Goal: Navigation & Orientation: Find specific page/section

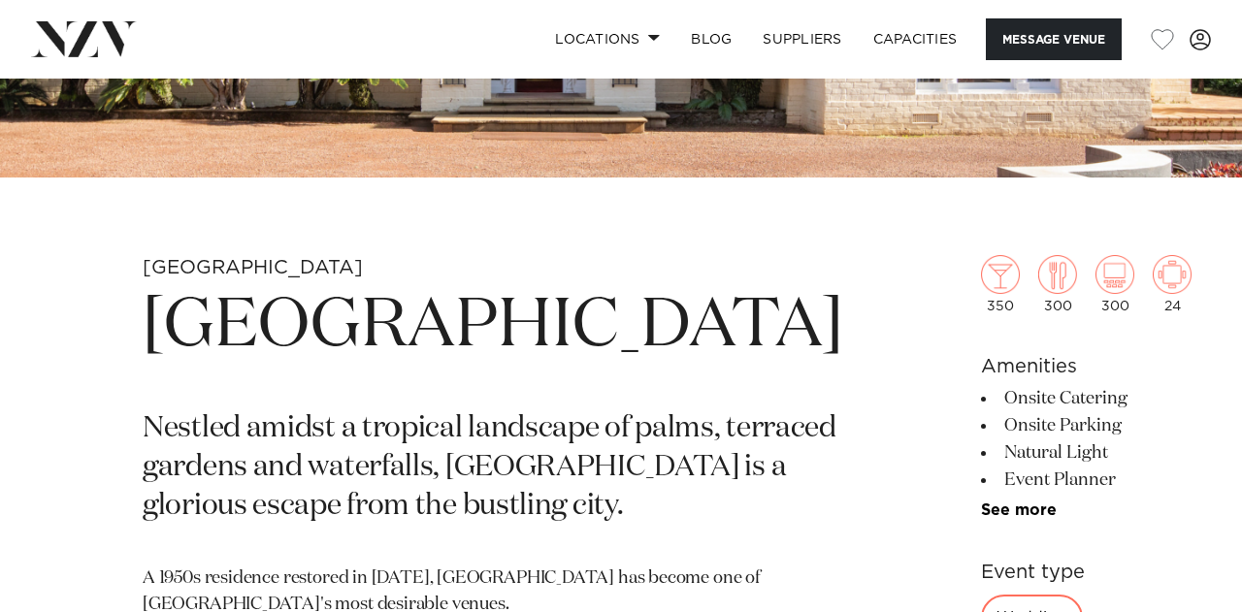
scroll to position [582, 0]
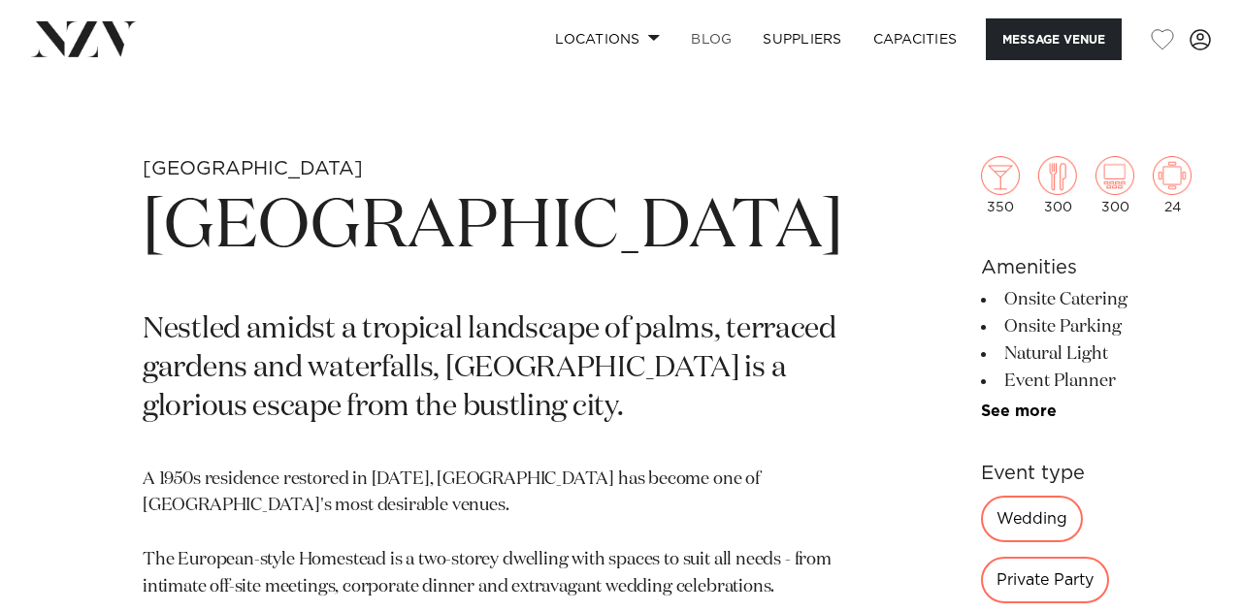
click at [724, 38] on link "BLOG" at bounding box center [711, 39] width 72 height 42
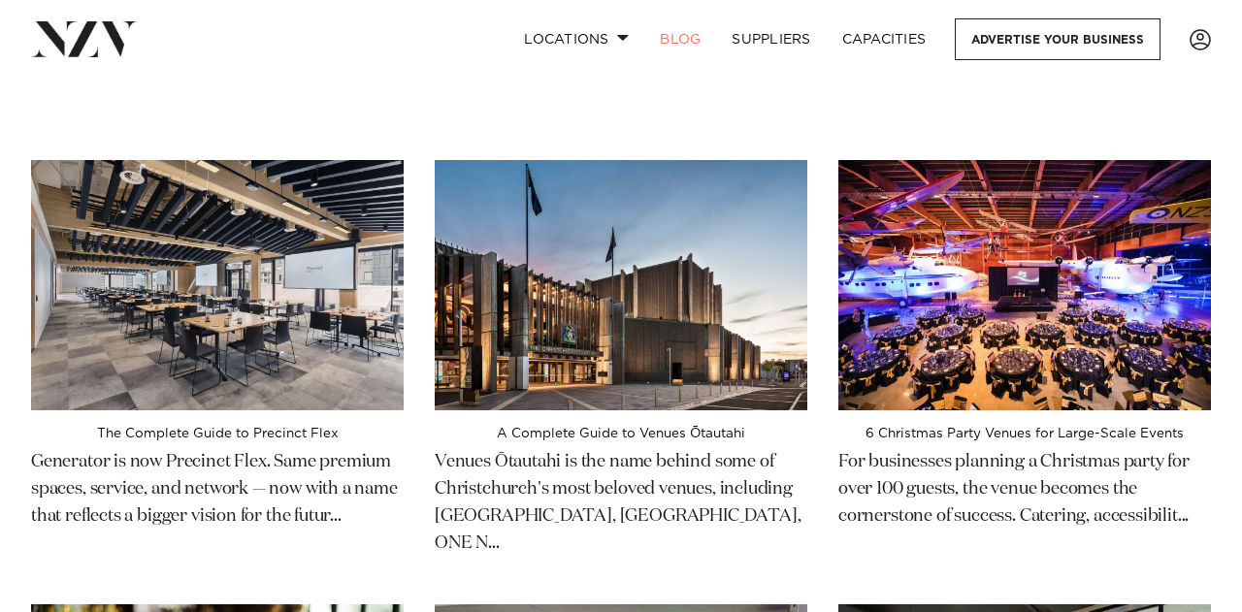
click at [654, 39] on link "BLOG" at bounding box center [680, 39] width 72 height 42
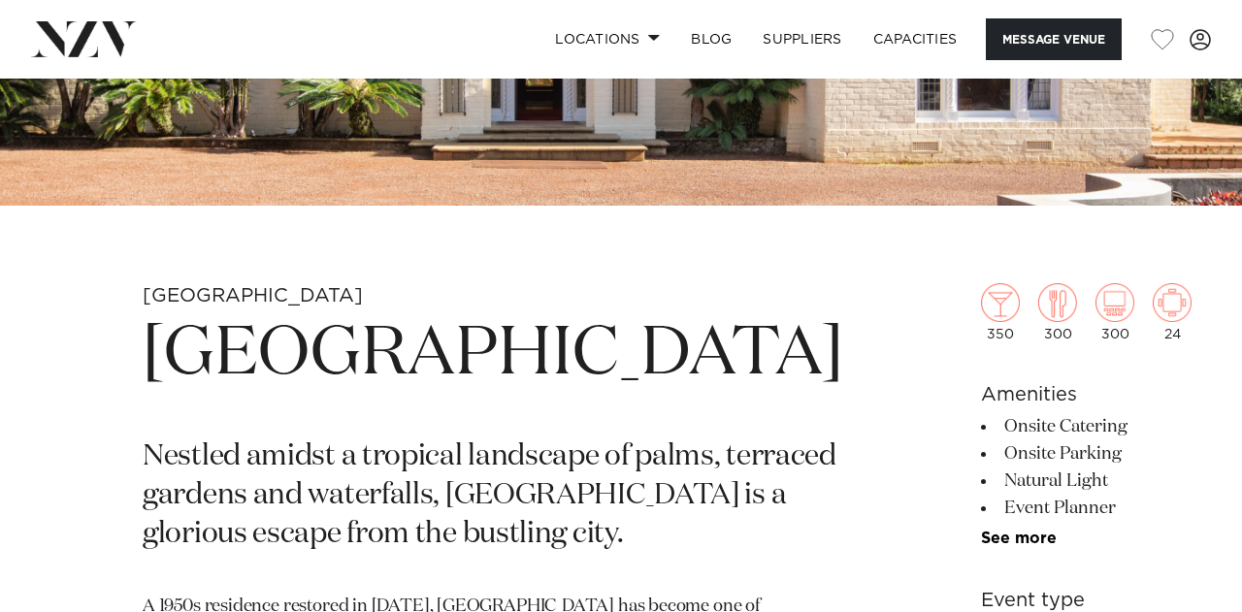
scroll to position [485, 0]
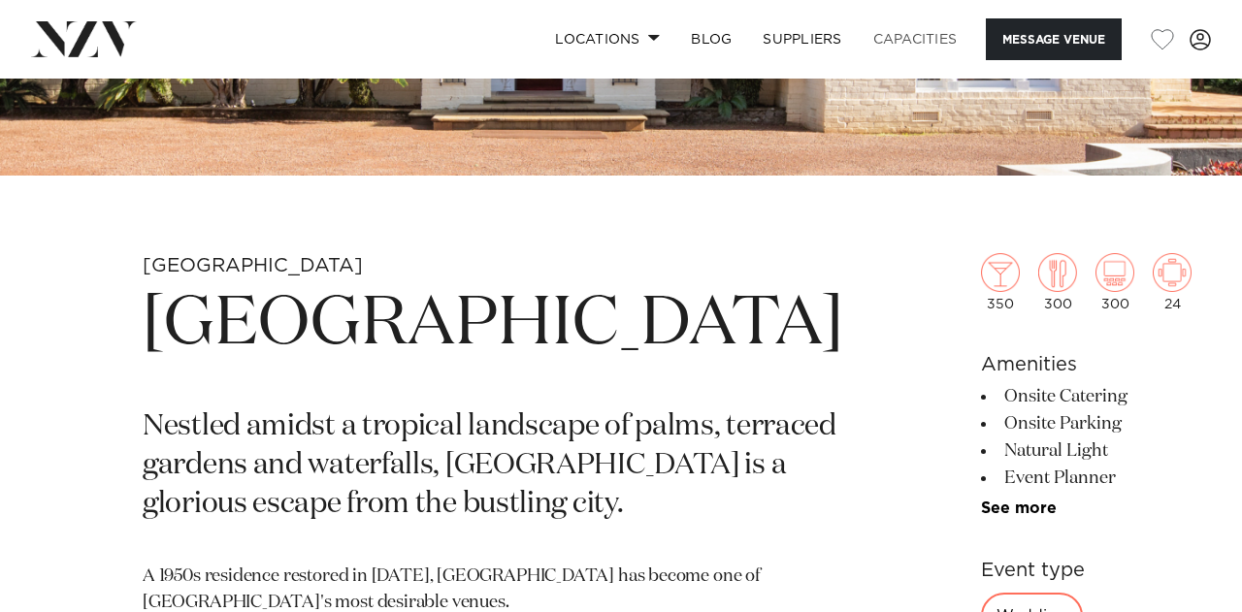
click at [918, 44] on link "Capacities" at bounding box center [915, 39] width 115 height 42
drag, startPoint x: 132, startPoint y: 317, endPoint x: 364, endPoint y: 407, distance: 248.5
copy h1 "[GEOGRAPHIC_DATA]"
